Goal: Task Accomplishment & Management: Complete application form

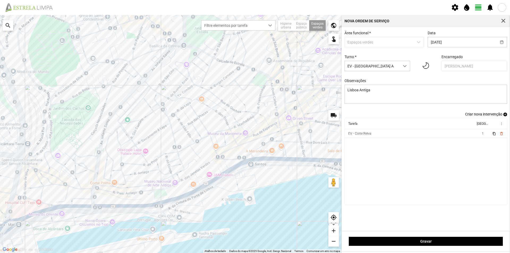
scroll to position [3, 24]
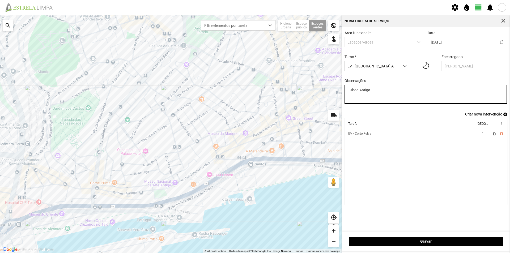
click at [379, 94] on textarea "Lisboa Antiga" at bounding box center [426, 94] width 163 height 19
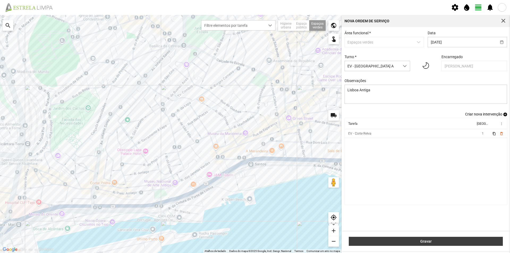
click at [431, 241] on span "Gravar" at bounding box center [426, 241] width 149 height 4
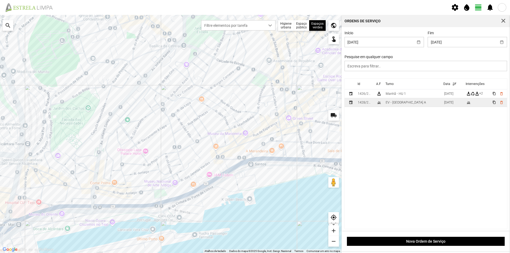
click at [410, 105] on td "EV - [GEOGRAPHIC_DATA] A" at bounding box center [413, 102] width 58 height 9
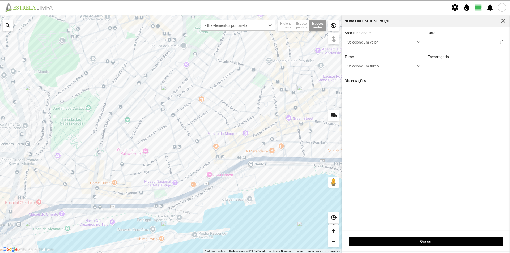
type input "[DATE]"
type textarea "Lisboa Antiga"
type input "[PERSON_NAME]"
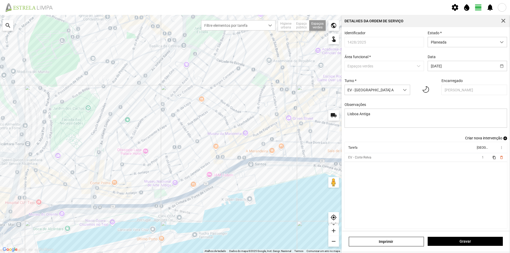
click at [504, 140] on span "add" at bounding box center [506, 139] width 4 height 4
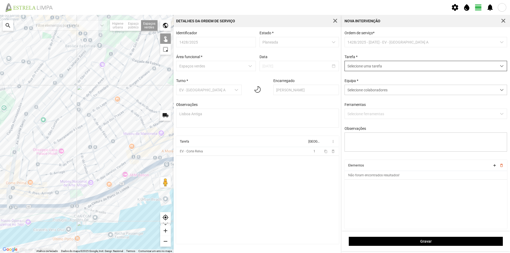
click at [362, 65] on span "Selecione uma tarefa" at bounding box center [421, 66] width 152 height 10
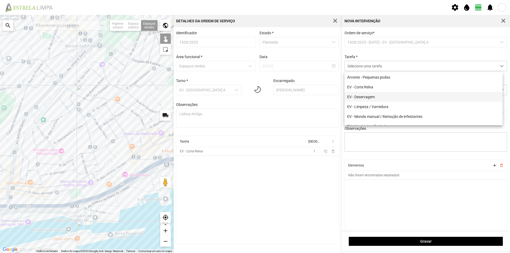
click at [373, 96] on li "EV - Deservagem" at bounding box center [424, 97] width 158 height 10
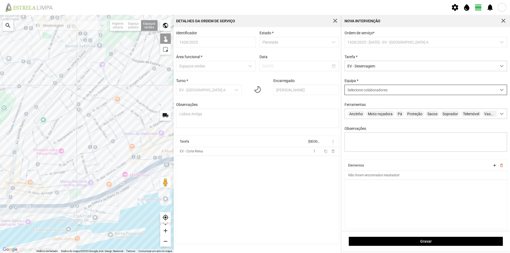
click at [364, 92] on span "Selecione colaboradores" at bounding box center [368, 90] width 40 height 4
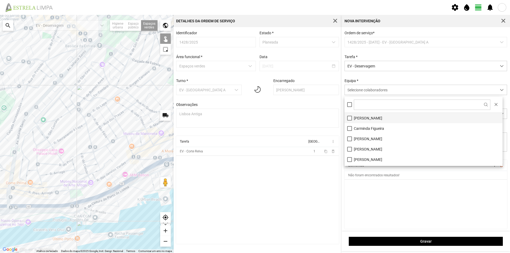
click at [377, 116] on li "[PERSON_NAME]" at bounding box center [424, 118] width 158 height 10
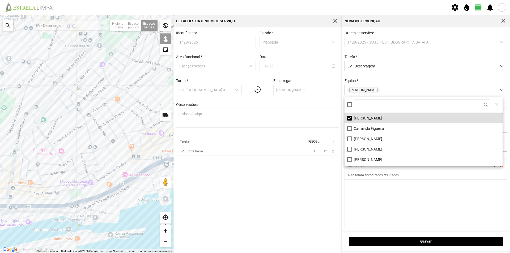
click at [377, 193] on cdk-virtual-scroll-viewport "Elementos add delete_outline Não foram encontrados resultados!" at bounding box center [426, 194] width 163 height 69
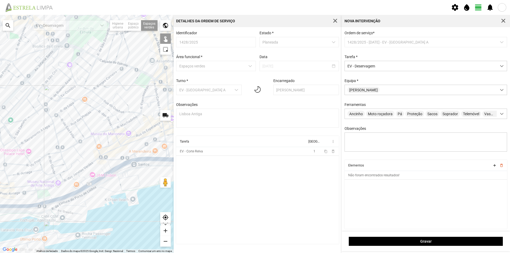
drag, startPoint x: 131, startPoint y: 121, endPoint x: 98, endPoint y: 119, distance: 32.7
click at [97, 120] on div at bounding box center [87, 134] width 174 height 238
click at [142, 78] on div at bounding box center [87, 134] width 174 height 238
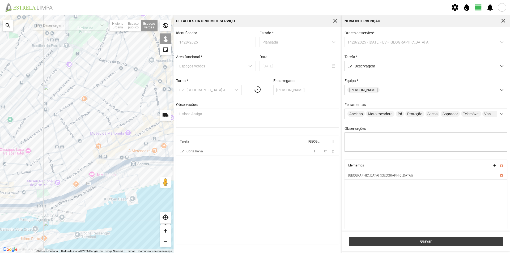
click at [418, 241] on span "Gravar" at bounding box center [426, 241] width 149 height 4
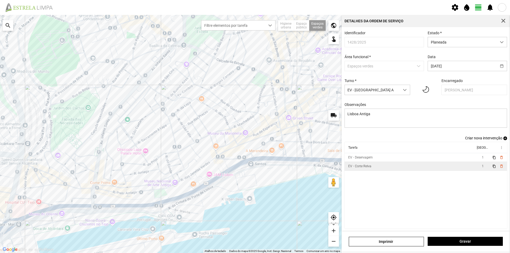
click at [437, 167] on td "EV - Corte Relva" at bounding box center [410, 166] width 131 height 9
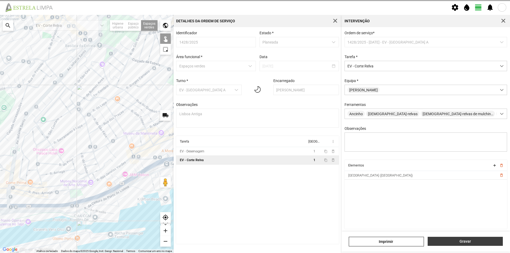
click at [454, 242] on span "Gravar" at bounding box center [466, 241] width 70 height 4
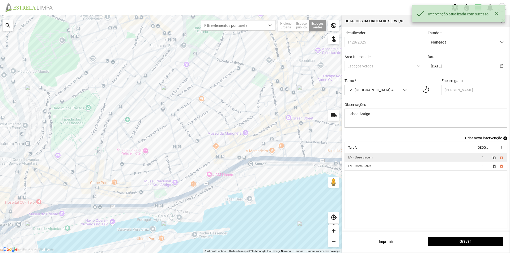
click at [395, 161] on td "EV - Deservagem" at bounding box center [410, 157] width 131 height 9
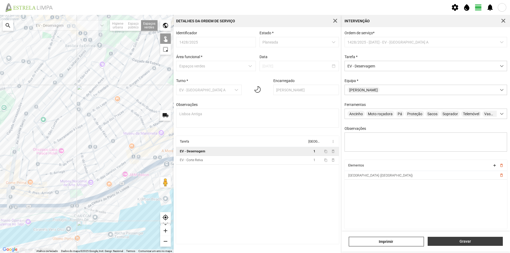
click at [459, 239] on button "Gravar" at bounding box center [465, 241] width 75 height 9
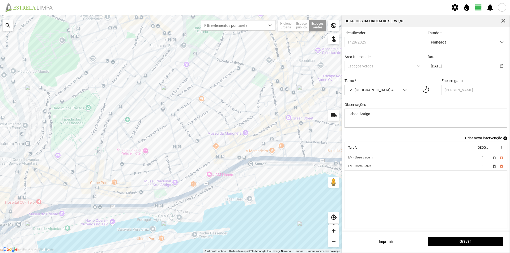
click at [504, 140] on span "add" at bounding box center [506, 139] width 4 height 4
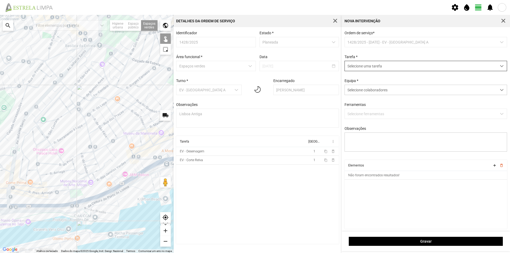
click at [380, 68] on span "Selecione uma tarefa" at bounding box center [421, 66] width 152 height 10
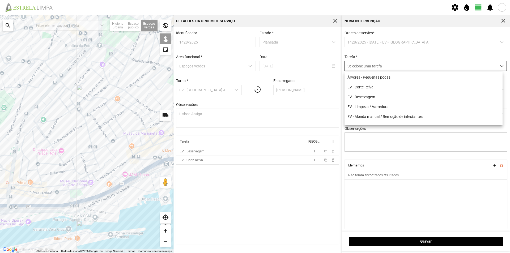
scroll to position [3, 24]
click at [381, 106] on li "EV - Limpeza / Varredura" at bounding box center [424, 107] width 158 height 10
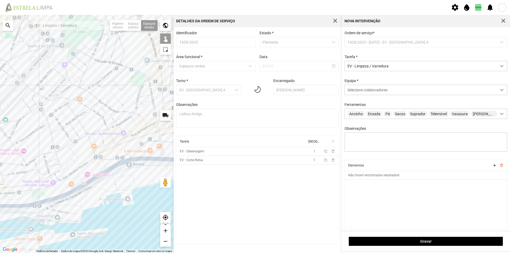
drag, startPoint x: 152, startPoint y: 130, endPoint x: 108, endPoint y: 130, distance: 43.6
click at [108, 130] on div at bounding box center [87, 134] width 174 height 238
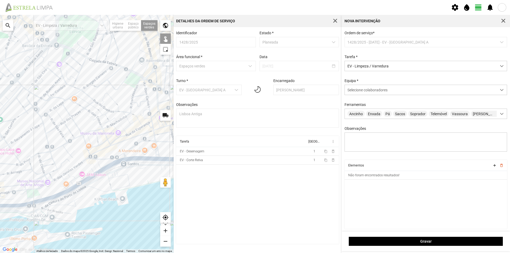
click at [134, 78] on div at bounding box center [87, 134] width 174 height 238
click at [360, 92] on span "Selecione colaboradores" at bounding box center [368, 90] width 40 height 4
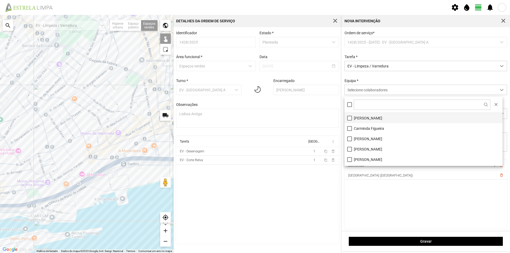
click at [360, 121] on li "[PERSON_NAME]" at bounding box center [424, 118] width 158 height 10
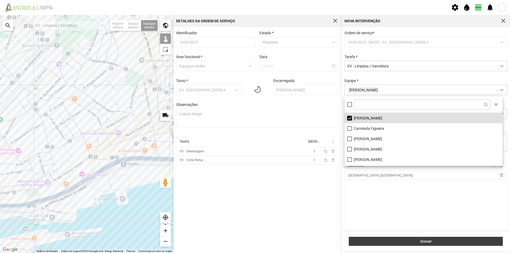
click at [385, 238] on button "Gravar" at bounding box center [426, 241] width 154 height 9
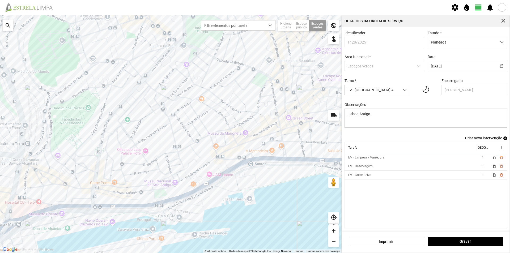
click at [504, 140] on span "add" at bounding box center [506, 139] width 4 height 4
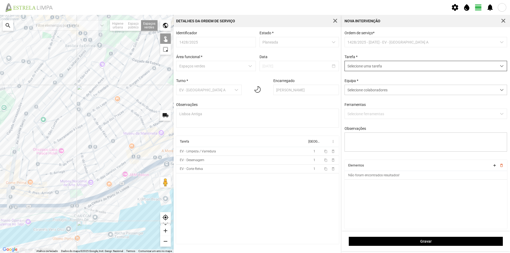
click at [362, 68] on span "Selecione uma tarefa" at bounding box center [421, 66] width 152 height 10
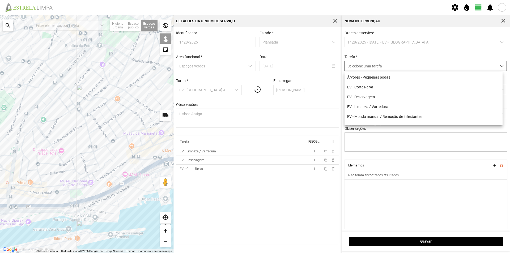
scroll to position [3, 24]
click at [396, 117] on li "EV - Monda manual / Remoção de infestantes" at bounding box center [424, 117] width 158 height 10
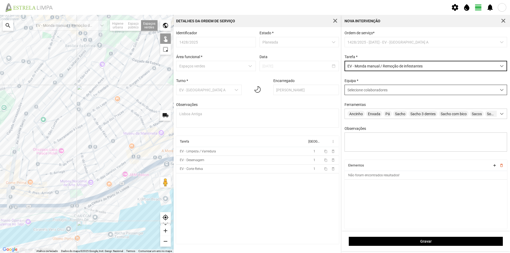
click at [368, 91] on span "Selecione colaboradores" at bounding box center [368, 90] width 40 height 4
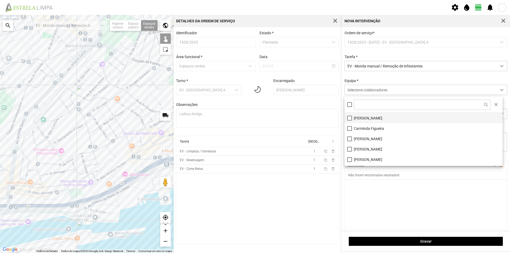
click at [371, 119] on li "[PERSON_NAME]" at bounding box center [424, 118] width 158 height 10
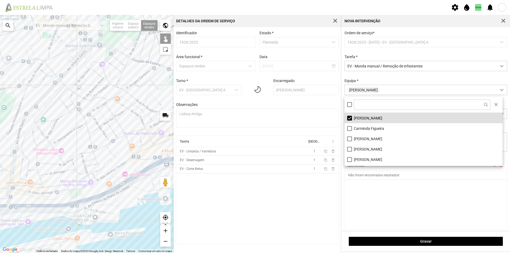
click at [396, 221] on cdk-virtual-scroll-viewport "Elementos add delete_outline Não foram encontrados resultados!" at bounding box center [426, 194] width 163 height 69
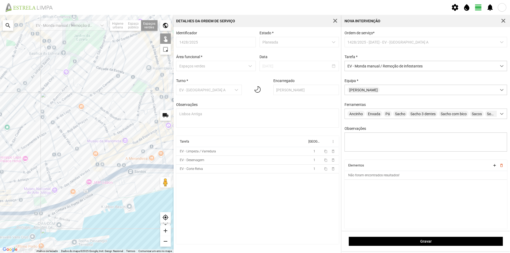
drag, startPoint x: 120, startPoint y: 104, endPoint x: 104, endPoint y: 106, distance: 15.4
click at [93, 108] on div at bounding box center [87, 134] width 174 height 238
click at [137, 89] on div at bounding box center [87, 134] width 174 height 238
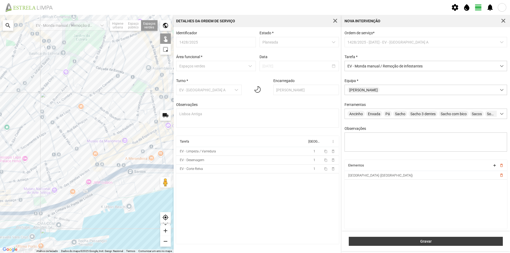
click at [408, 242] on span "Gravar" at bounding box center [426, 241] width 149 height 4
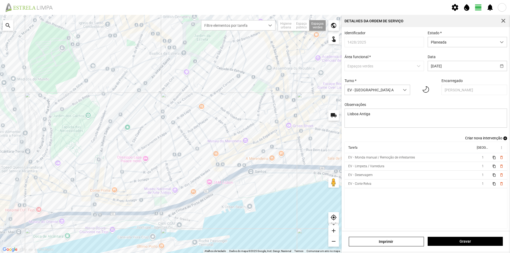
click at [504, 140] on span "add" at bounding box center [506, 139] width 4 height 4
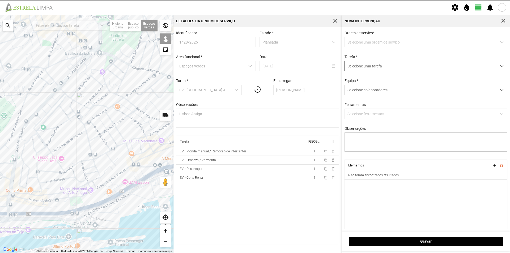
click at [384, 70] on span "Selecione uma tarefa" at bounding box center [421, 66] width 152 height 10
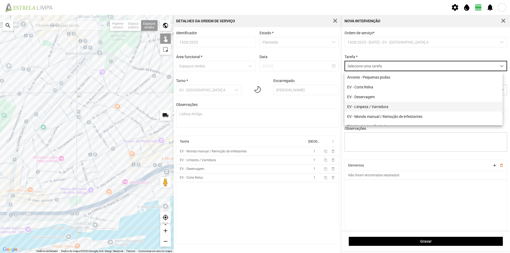
scroll to position [27, 0]
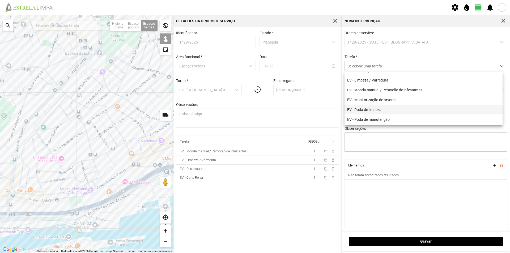
click at [382, 110] on li "EV - Poda de limpeza" at bounding box center [424, 110] width 158 height 10
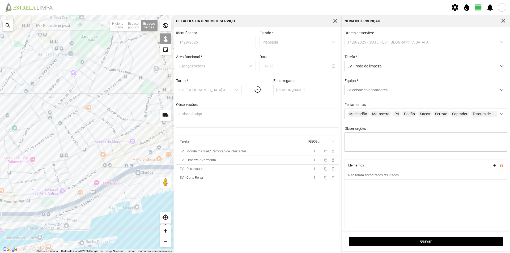
drag, startPoint x: 132, startPoint y: 133, endPoint x: 102, endPoint y: 132, distance: 30.9
click at [102, 133] on div at bounding box center [87, 134] width 174 height 238
click at [143, 91] on div at bounding box center [87, 134] width 174 height 238
click at [369, 92] on span "Selecione colaboradores" at bounding box center [368, 90] width 40 height 4
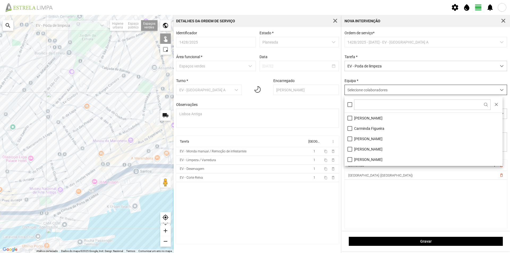
scroll to position [3, 24]
click at [367, 119] on li "[PERSON_NAME]" at bounding box center [424, 118] width 158 height 10
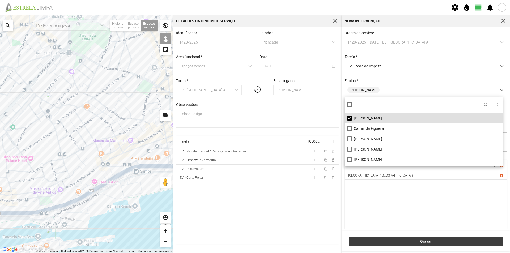
click at [399, 242] on span "Gravar" at bounding box center [426, 241] width 149 height 4
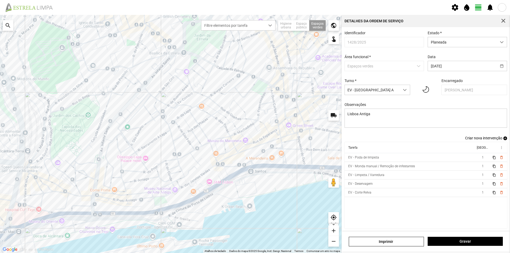
click at [504, 140] on span "add" at bounding box center [506, 139] width 4 height 4
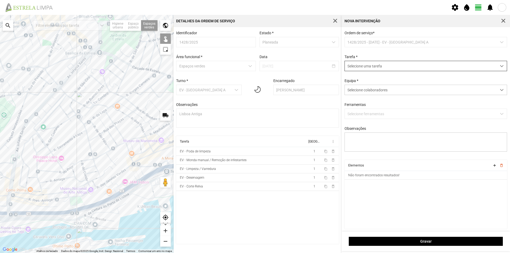
click at [368, 66] on span "Selecione uma tarefa" at bounding box center [421, 66] width 152 height 10
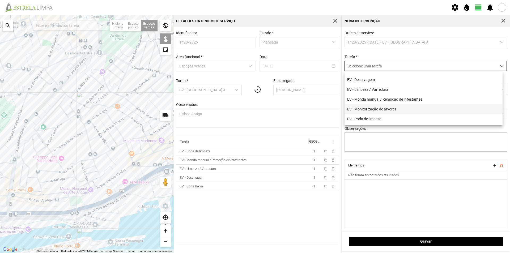
scroll to position [27, 0]
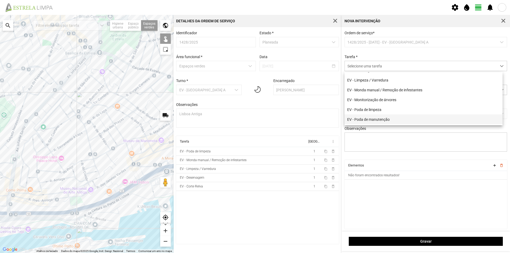
click at [384, 120] on li "EV - Poda de manutenção" at bounding box center [424, 120] width 158 height 10
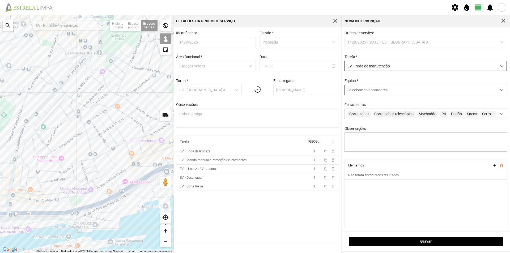
click at [373, 92] on span "Selecione colaboradores" at bounding box center [368, 90] width 40 height 4
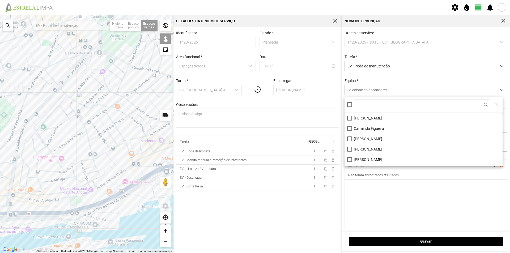
scroll to position [3, 24]
click at [381, 117] on li "[PERSON_NAME]" at bounding box center [424, 118] width 158 height 10
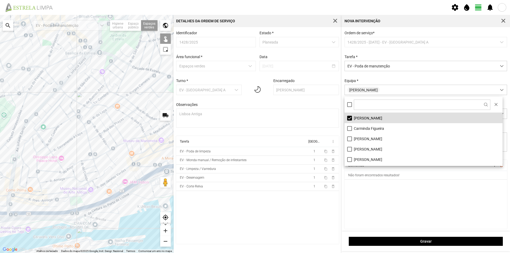
click at [392, 194] on cdk-virtual-scroll-viewport "Elementos add delete_outline Não foram encontrados resultados!" at bounding box center [426, 194] width 163 height 69
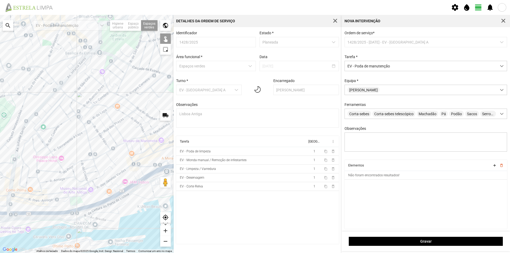
drag, startPoint x: 154, startPoint y: 134, endPoint x: 100, endPoint y: 141, distance: 54.5
click at [100, 141] on div at bounding box center [87, 134] width 174 height 238
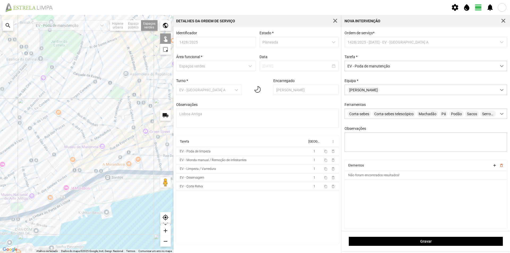
click at [115, 93] on div at bounding box center [87, 134] width 174 height 238
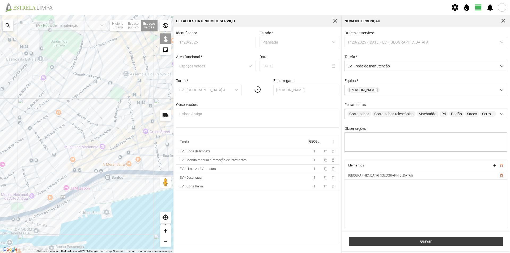
click at [407, 240] on span "Gravar" at bounding box center [426, 241] width 149 height 4
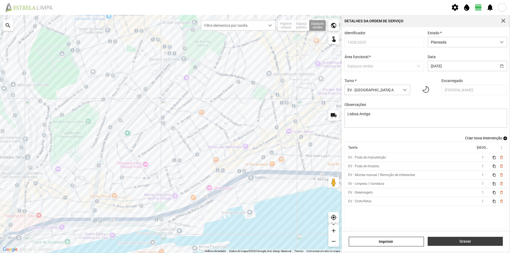
click at [453, 241] on span "Gravar" at bounding box center [466, 241] width 70 height 4
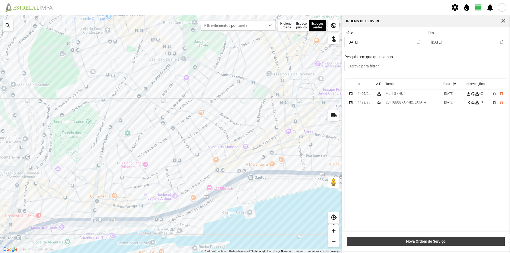
click at [454, 241] on span "Nova Ordem de Serviço" at bounding box center [426, 241] width 152 height 4
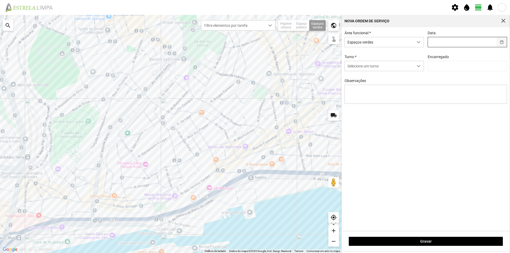
click at [501, 42] on button "button" at bounding box center [502, 42] width 10 height 10
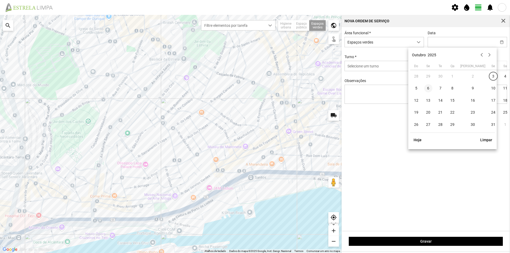
click at [427, 90] on span "6" at bounding box center [428, 88] width 9 height 9
type input "[DATE]"
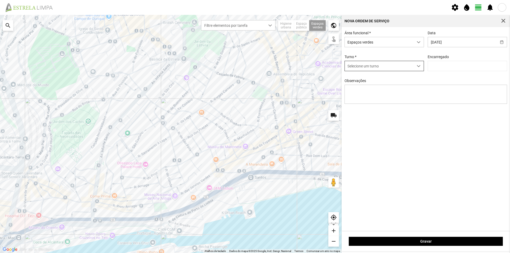
click at [419, 67] on span "dropdown trigger" at bounding box center [419, 66] width 4 height 4
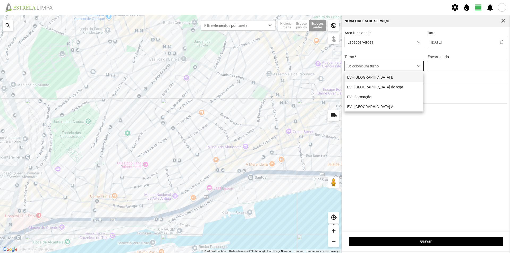
scroll to position [3, 24]
click at [380, 80] on li "EV - [GEOGRAPHIC_DATA] B" at bounding box center [384, 77] width 79 height 10
type input "[PERSON_NAME]"
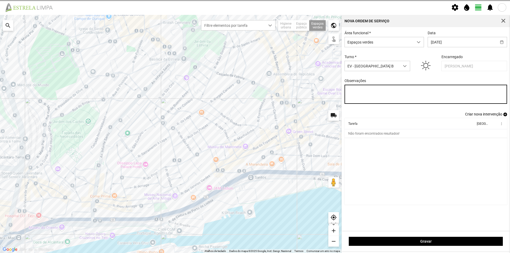
click at [373, 91] on textarea "Observações" at bounding box center [426, 94] width 163 height 19
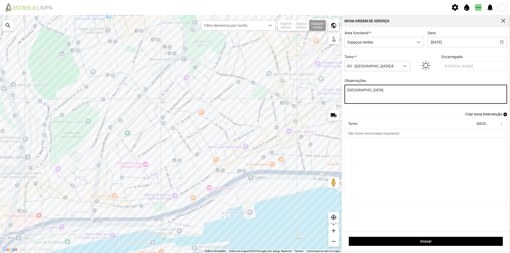
type textarea "[GEOGRAPHIC_DATA]"
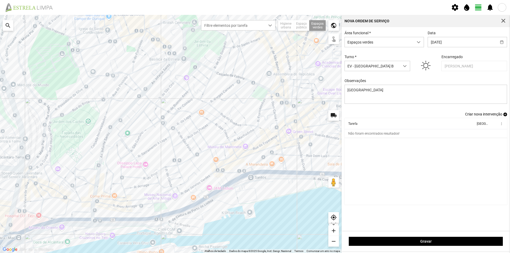
click at [372, 173] on cdk-virtual-scroll-viewport "Tarefa Equipa more_vert Não foram encontrados resultados!" at bounding box center [426, 161] width 163 height 87
click at [505, 116] on span "add" at bounding box center [506, 115] width 4 height 4
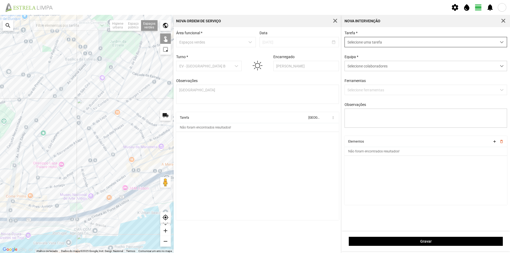
click at [390, 43] on span "Selecione uma tarefa" at bounding box center [421, 42] width 152 height 10
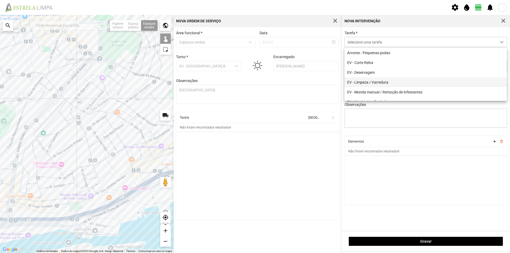
click at [389, 84] on li "EV - Limpeza / Varredura" at bounding box center [426, 82] width 162 height 10
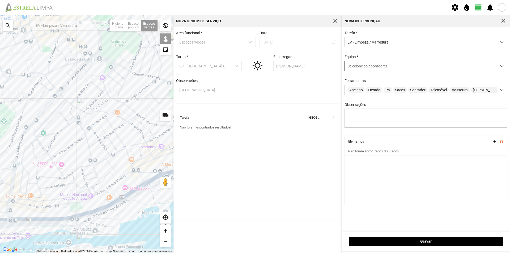
click at [363, 68] on span "Selecione colaboradores" at bounding box center [368, 66] width 40 height 4
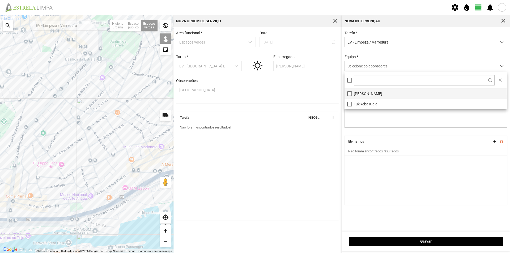
click at [363, 91] on li "[PERSON_NAME]" at bounding box center [426, 94] width 162 height 10
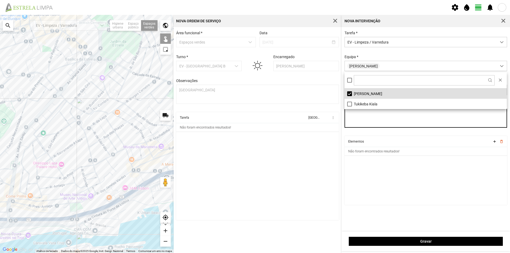
click at [365, 115] on textarea "Observações" at bounding box center [426, 118] width 163 height 19
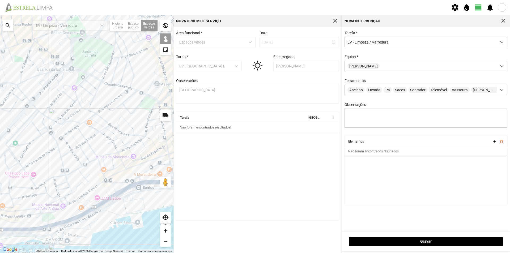
drag, startPoint x: 136, startPoint y: 103, endPoint x: 107, endPoint y: 114, distance: 30.7
click at [107, 114] on div at bounding box center [87, 134] width 174 height 238
click at [133, 66] on div at bounding box center [87, 134] width 174 height 238
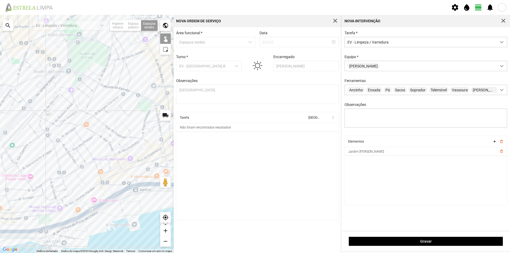
click at [131, 66] on div at bounding box center [87, 134] width 174 height 238
click at [156, 74] on div at bounding box center [87, 134] width 174 height 238
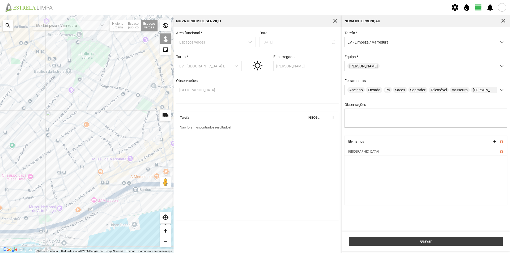
click at [403, 243] on span "Gravar" at bounding box center [426, 241] width 149 height 4
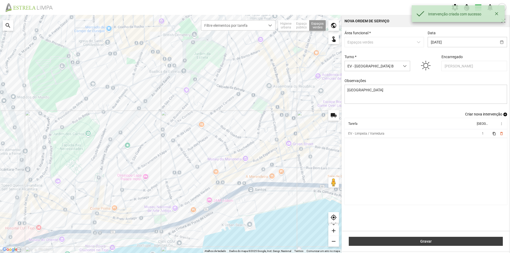
click at [403, 243] on span "Gravar" at bounding box center [426, 241] width 149 height 4
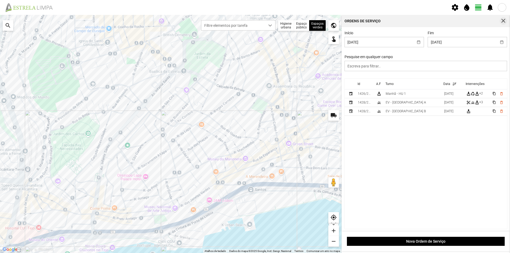
click at [504, 19] on span "button" at bounding box center [503, 21] width 5 height 5
